Goal: Register for event/course

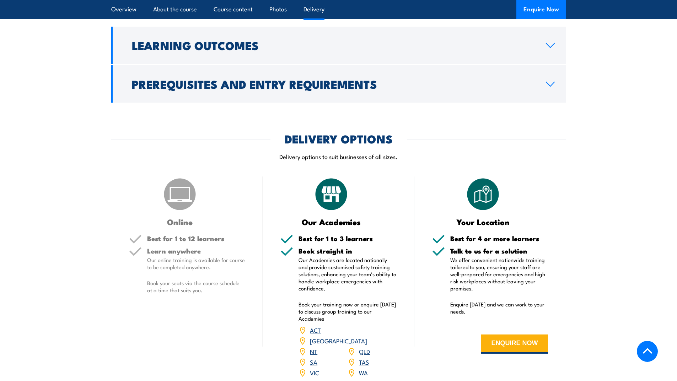
scroll to position [817, 0]
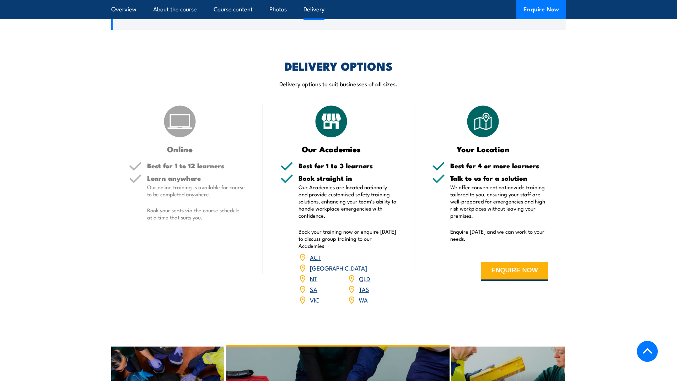
click at [367, 283] on link "QLD" at bounding box center [364, 278] width 11 height 9
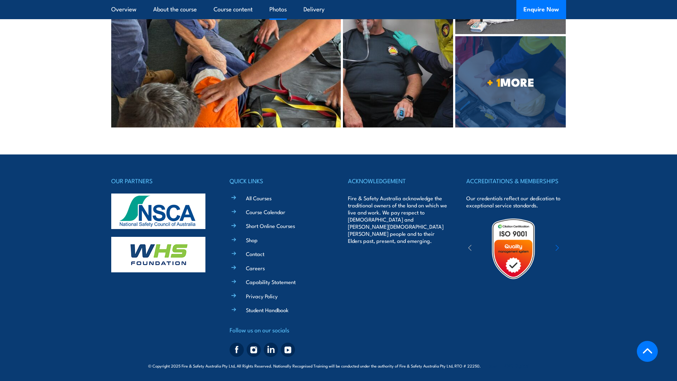
scroll to position [1510, 0]
click at [277, 212] on link "Course Calendar" at bounding box center [265, 211] width 39 height 7
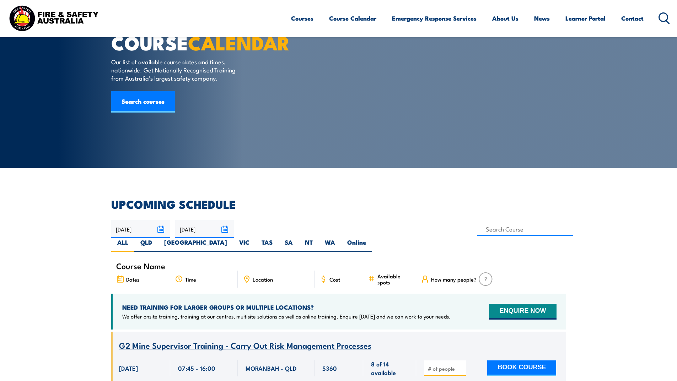
scroll to position [71, 0]
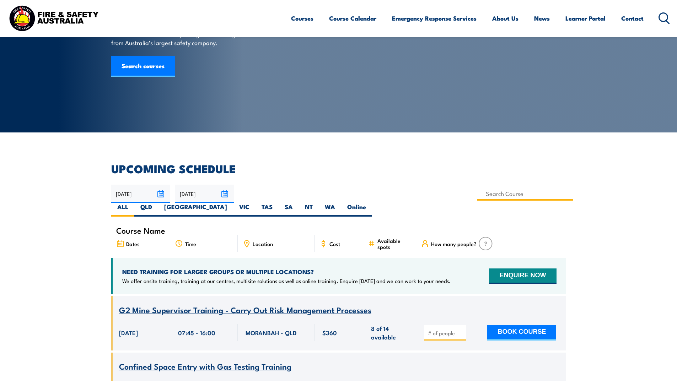
click at [477, 195] on input at bounding box center [525, 194] width 96 height 14
type input "Provide Advanced [MEDICAL_DATA] and [MEDICAL_DATA] Training"
click at [158, 203] on label "QLD" at bounding box center [146, 210] width 24 height 14
click at [157, 203] on input "QLD" at bounding box center [154, 205] width 5 height 5
radio input "true"
